Goal: Answer question/provide support

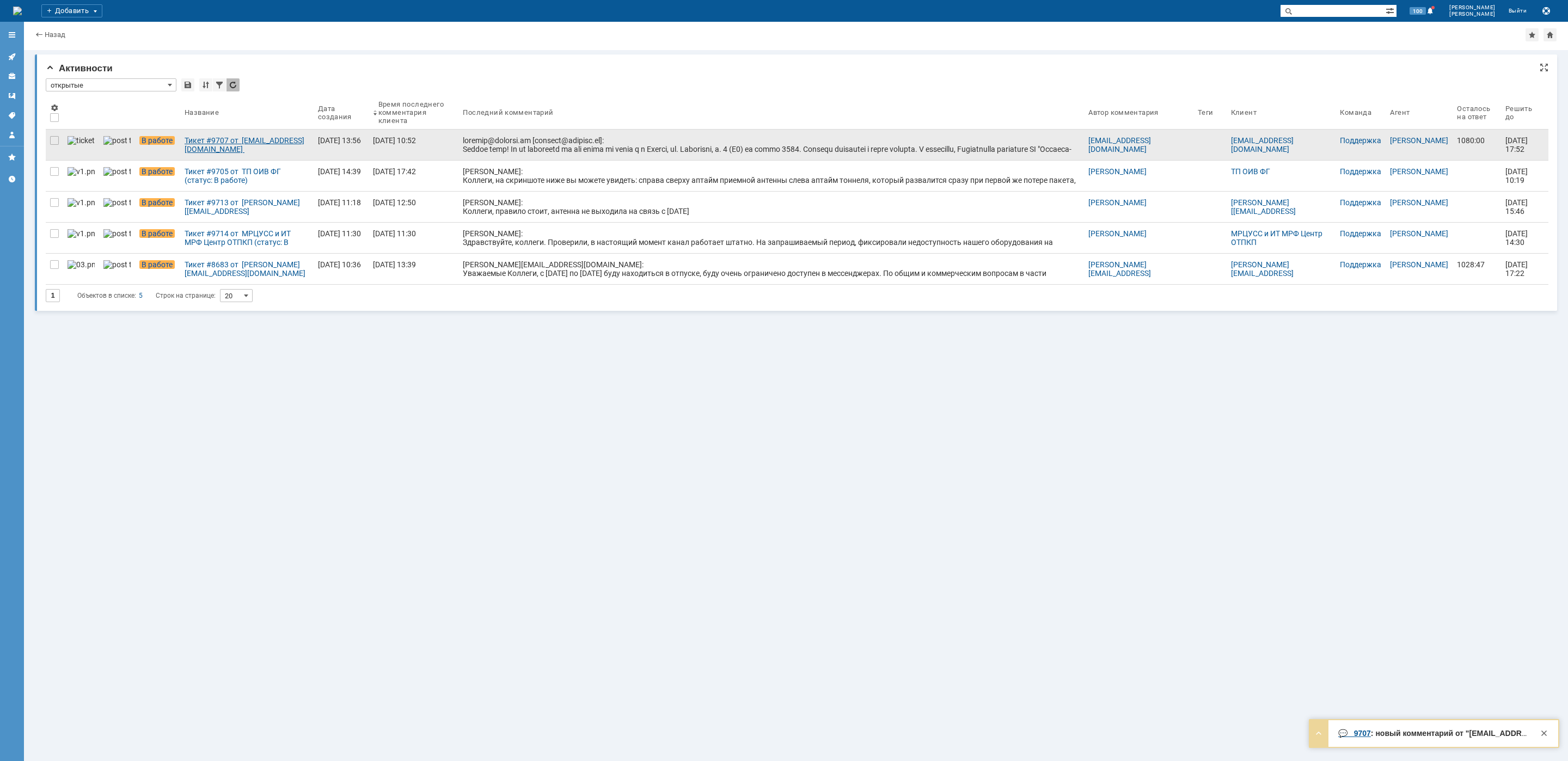
click at [180, 133] on link "Тикет #9707 от [EMAIL_ADDRESS][DOMAIN_NAME] [[EMAIL_ADDRESS][DOMAIN_NAME]] (ста…" at bounding box center [247, 145] width 134 height 31
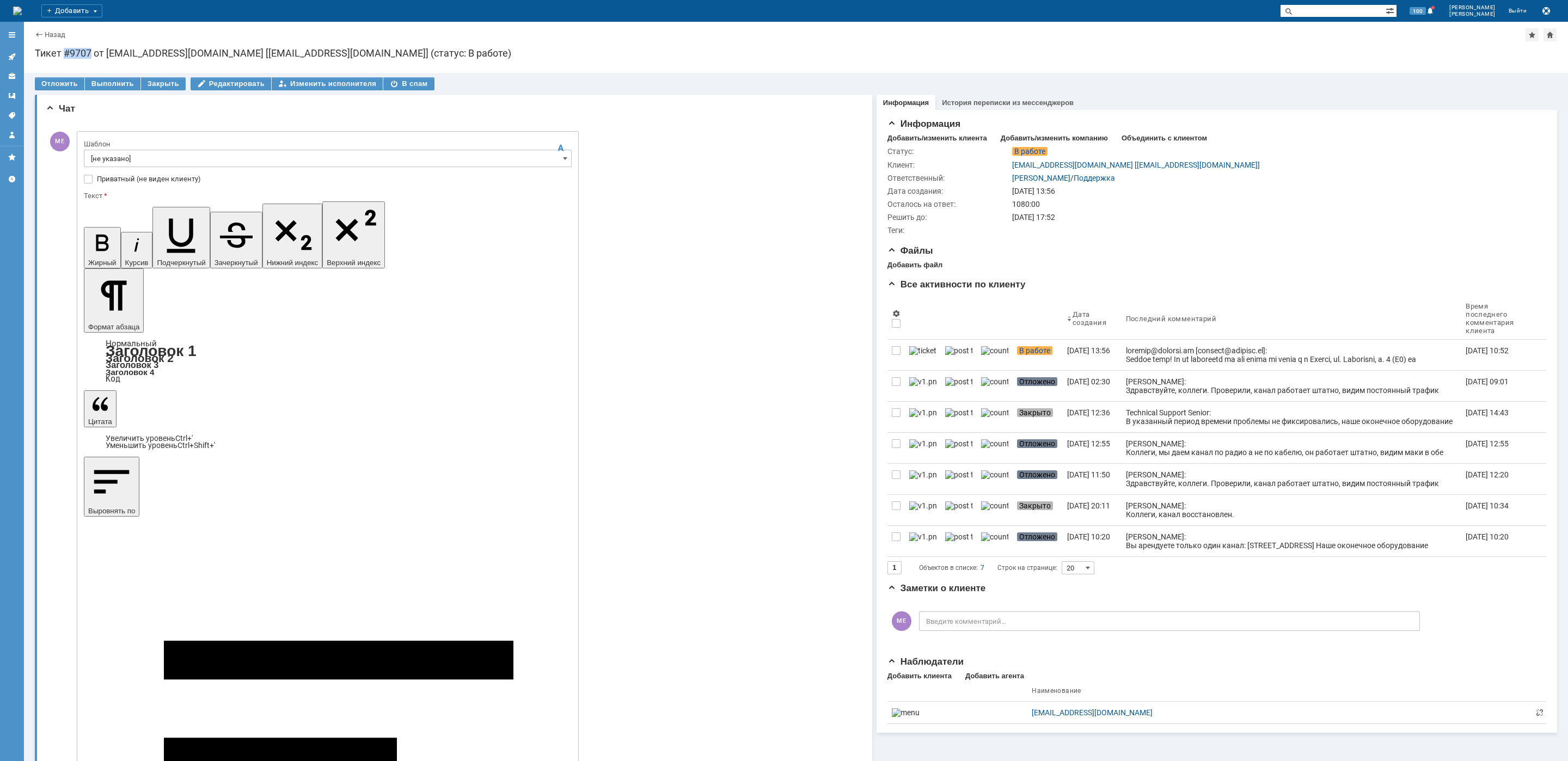
drag, startPoint x: 92, startPoint y: 50, endPoint x: 64, endPoint y: 54, distance: 28.3
click at [64, 54] on div "Тикет #9707 от [EMAIL_ADDRESS][DOMAIN_NAME] [[EMAIL_ADDRESS][DOMAIN_NAME]] (ста…" at bounding box center [796, 53] width 1522 height 11
copy div "#9707"
click at [340, 83] on div "Изменить исполнителя" at bounding box center [327, 84] width 111 height 13
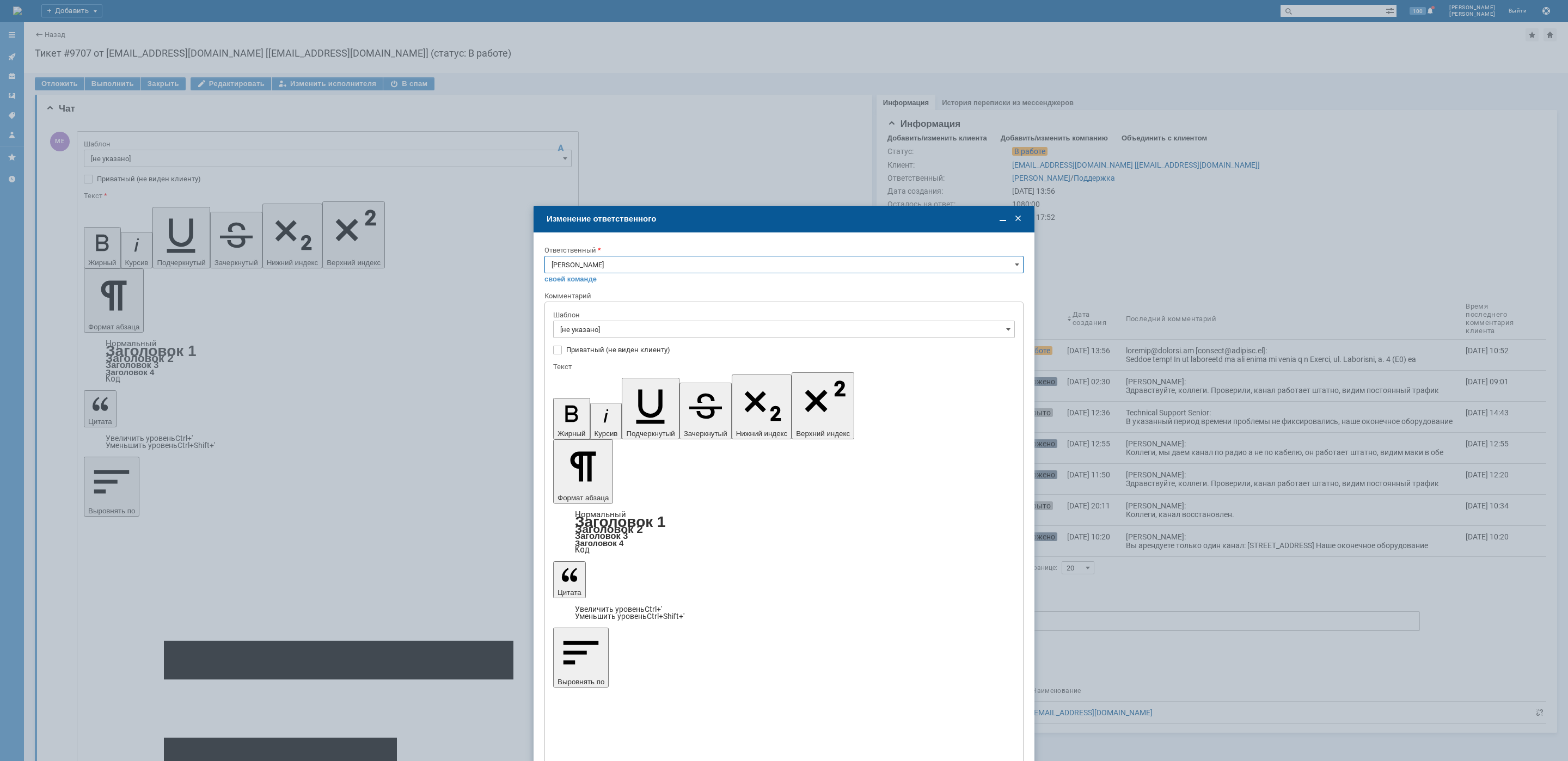
click at [650, 256] on input "[PERSON_NAME]" at bounding box center [784, 264] width 479 height 17
click at [590, 296] on div "Поддержка" at bounding box center [784, 301] width 478 height 17
type input "Поддержка"
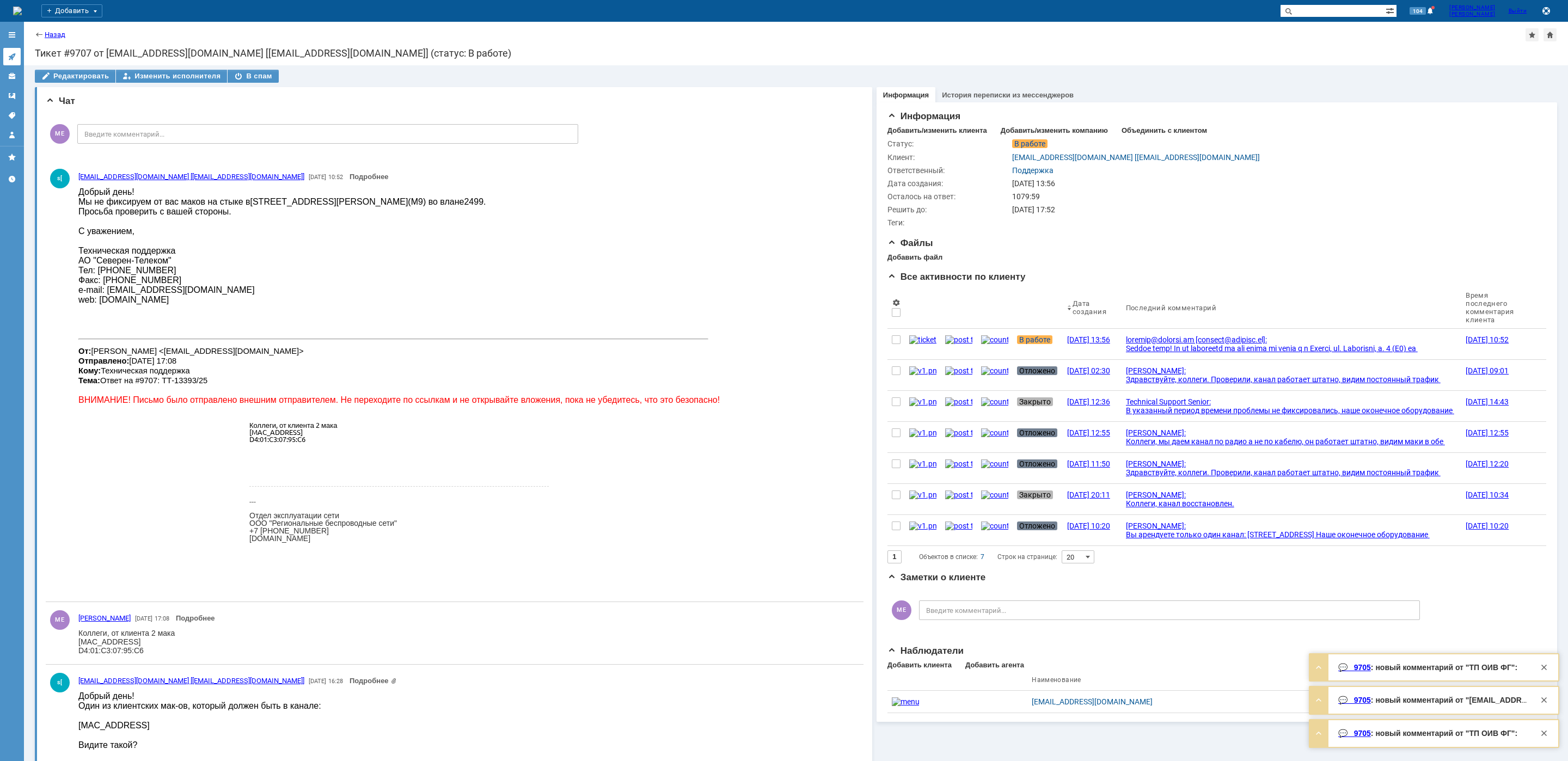
click at [9, 58] on icon at bounding box center [12, 57] width 9 height 9
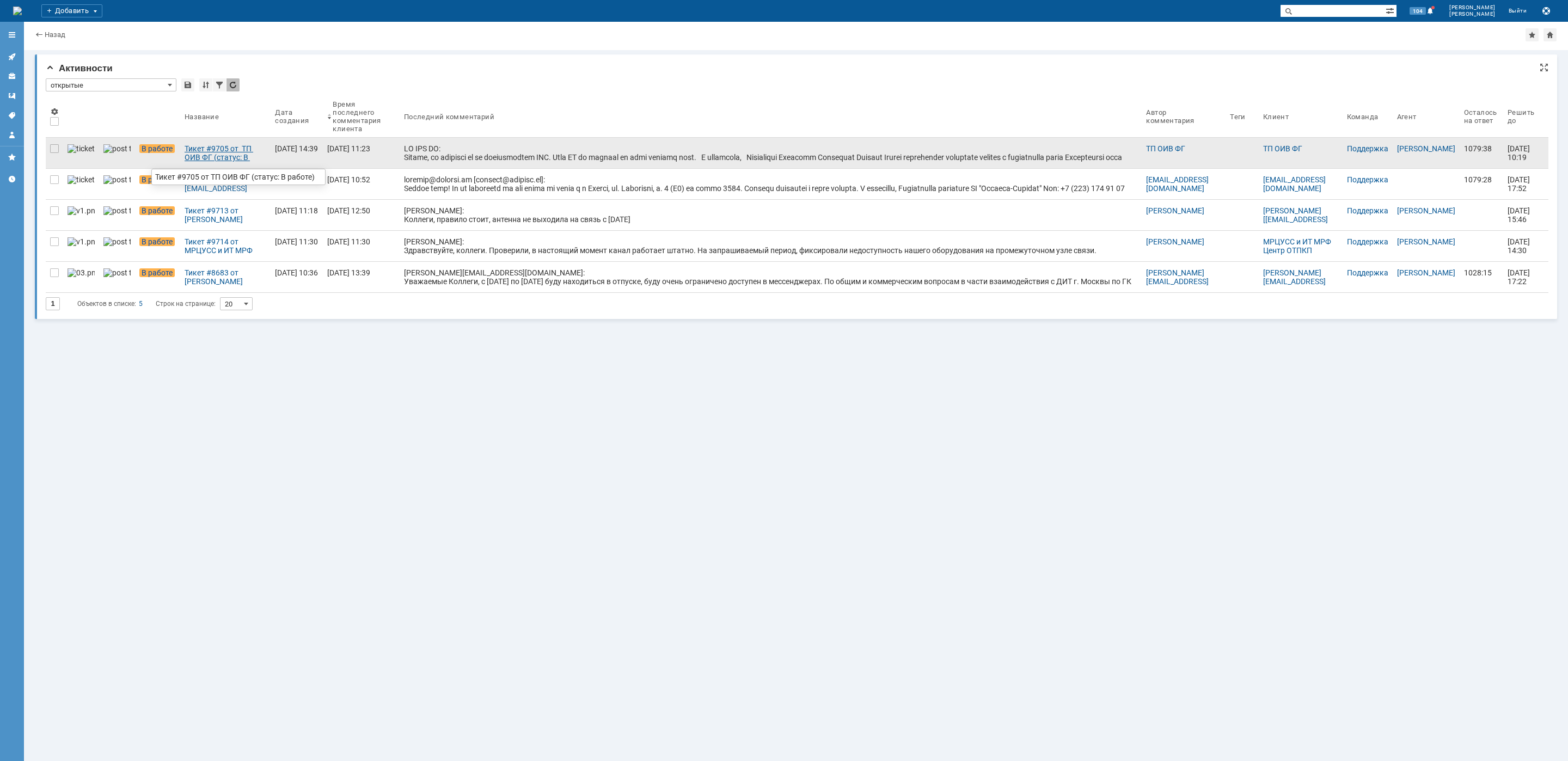
click at [185, 162] on link "Тикет #9705 от ТП ОИВ ФГ (статус: В работе)" at bounding box center [226, 153] width 90 height 31
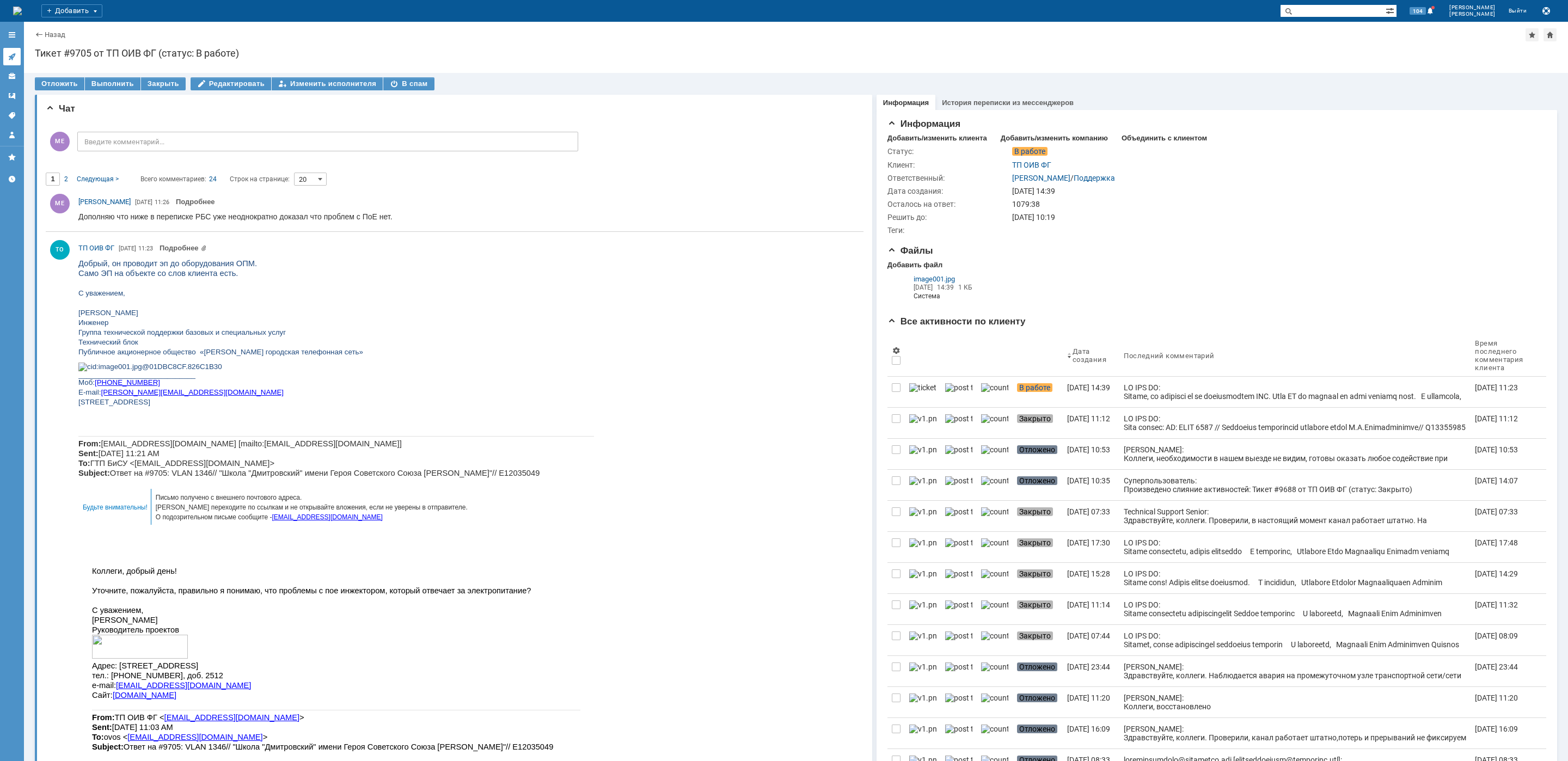
click at [17, 60] on link at bounding box center [12, 56] width 17 height 17
